Goal: Navigation & Orientation: Find specific page/section

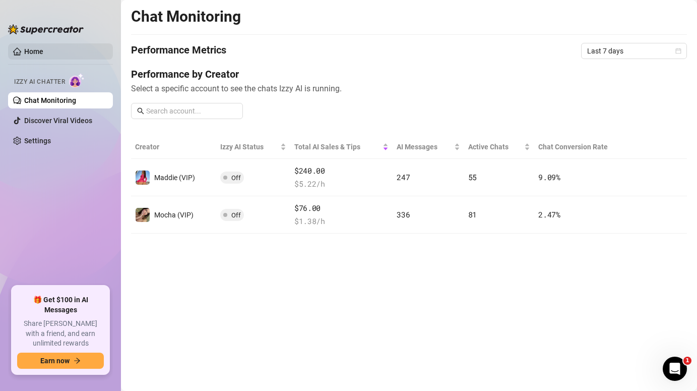
click at [38, 50] on link "Home" at bounding box center [33, 51] width 19 height 8
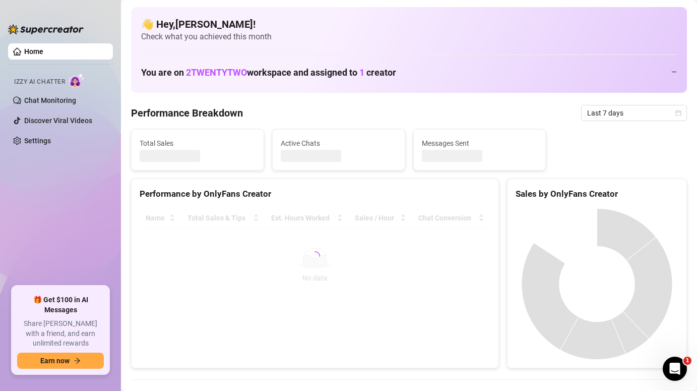
click at [39, 52] on link "Home" at bounding box center [33, 51] width 19 height 8
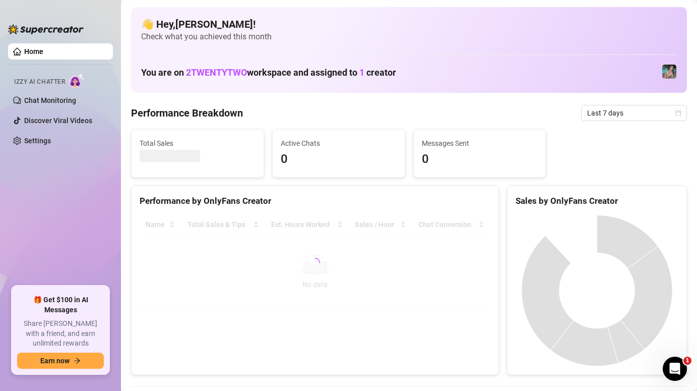
click at [39, 52] on link "Home" at bounding box center [33, 51] width 19 height 8
click at [38, 53] on link "Home" at bounding box center [33, 51] width 19 height 8
click at [47, 104] on link "Chat Monitoring" at bounding box center [50, 100] width 52 height 8
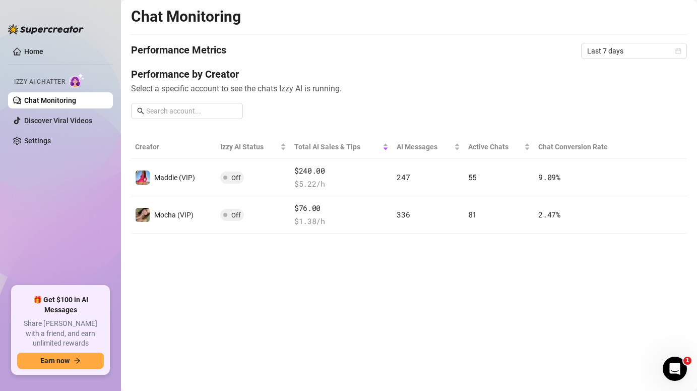
click at [60, 66] on ul "Home Izzy AI Chatter Chat Monitoring Discover Viral Videos Settings" at bounding box center [60, 160] width 105 height 242
click at [58, 77] on span "Izzy AI Chatter" at bounding box center [39, 82] width 51 height 10
click at [43, 52] on link "Home" at bounding box center [33, 51] width 19 height 8
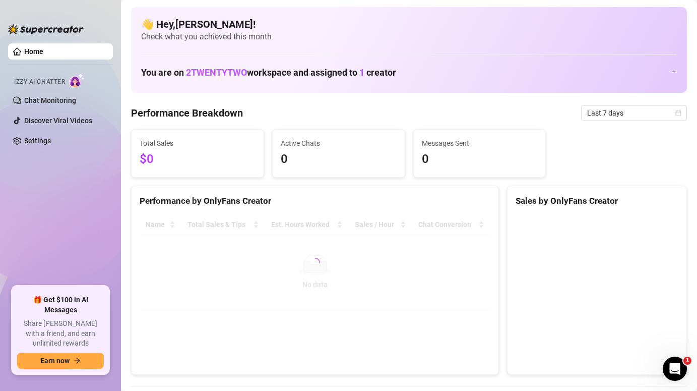
click at [43, 52] on link "Home" at bounding box center [33, 51] width 19 height 8
